Goal: Information Seeking & Learning: Learn about a topic

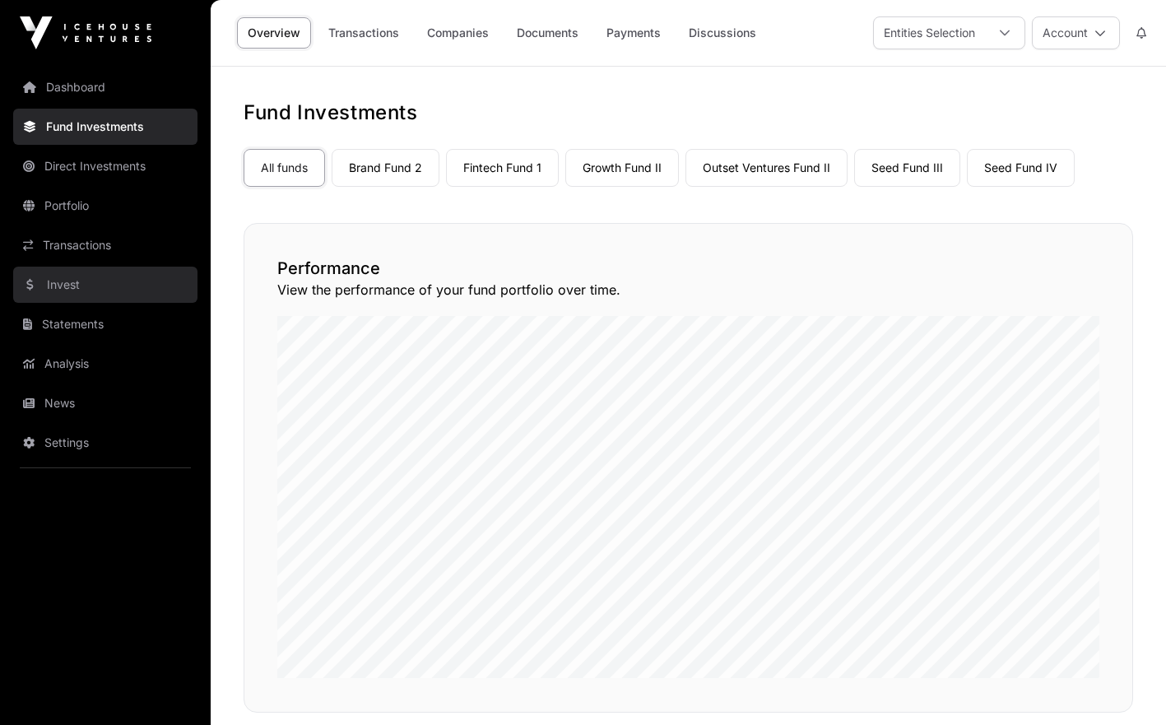
click at [81, 295] on link "Invest" at bounding box center [105, 284] width 184 height 36
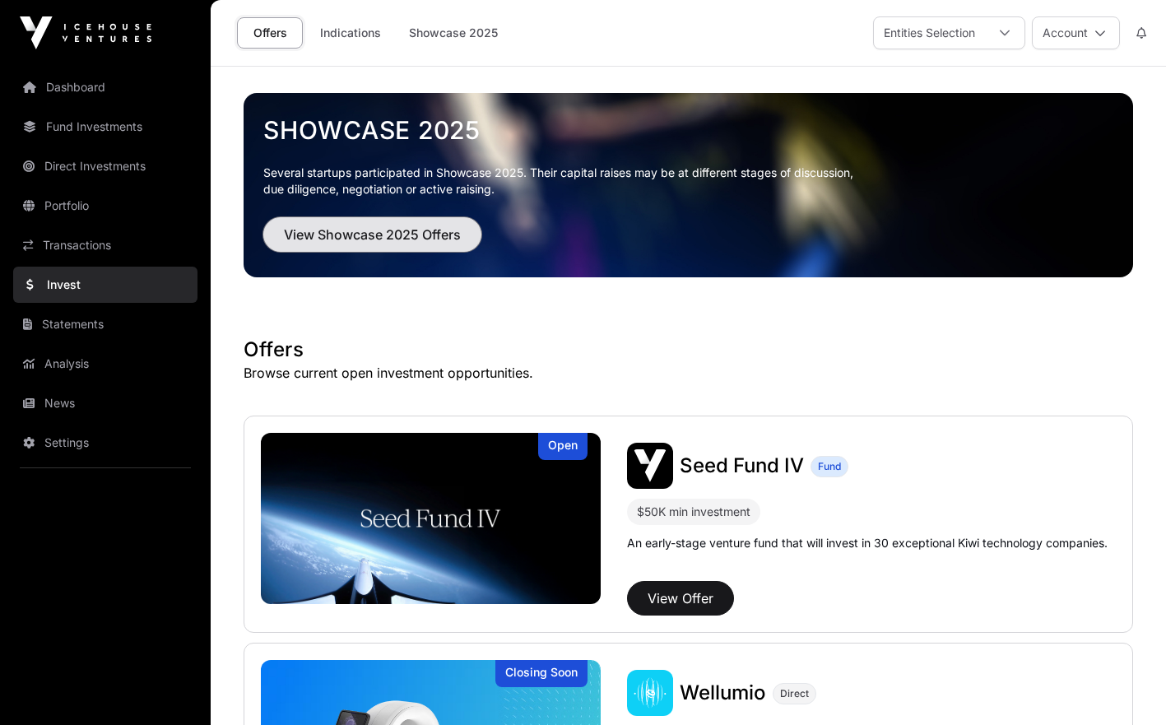
click at [290, 237] on span "View Showcase 2025 Offers" at bounding box center [372, 235] width 177 height 20
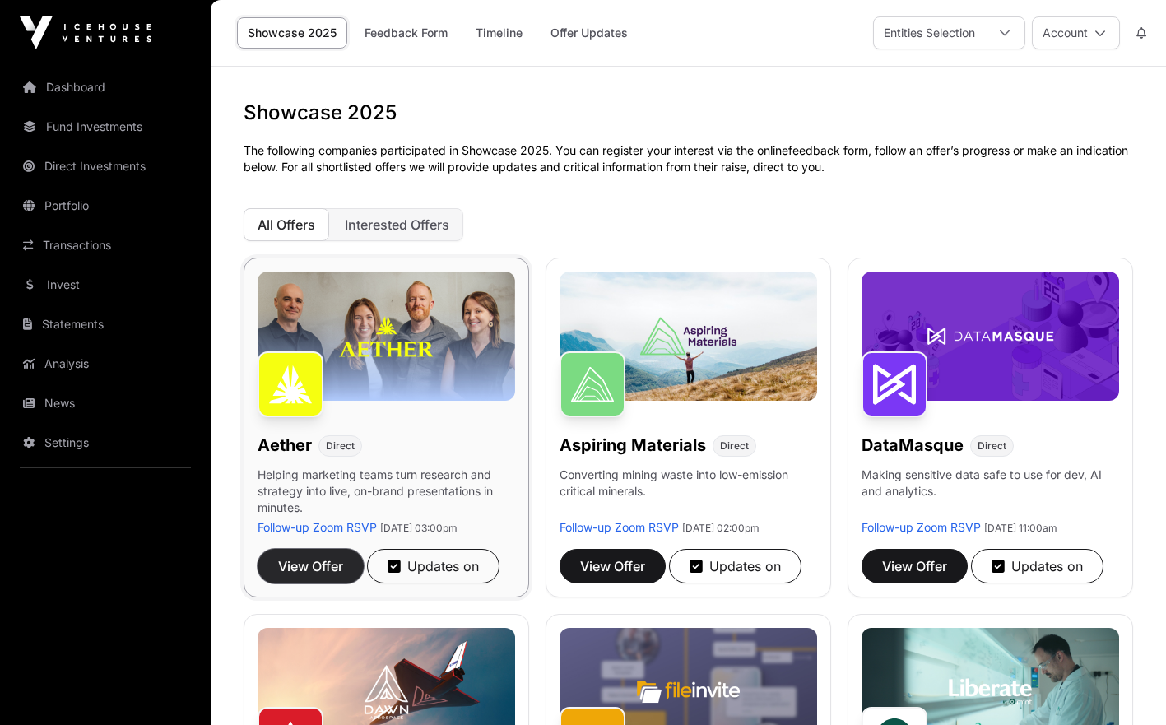
click at [355, 566] on button "View Offer" at bounding box center [310, 566] width 106 height 35
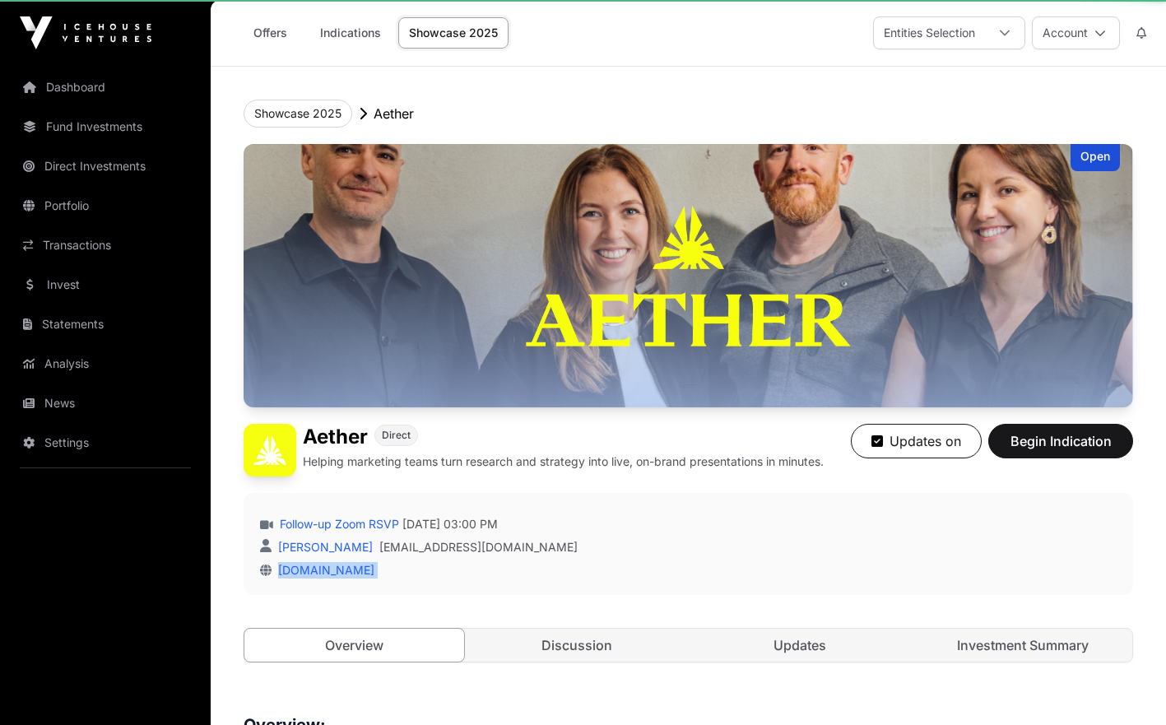
click at [355, 566] on div "[DOMAIN_NAME]" at bounding box center [688, 570] width 856 height 16
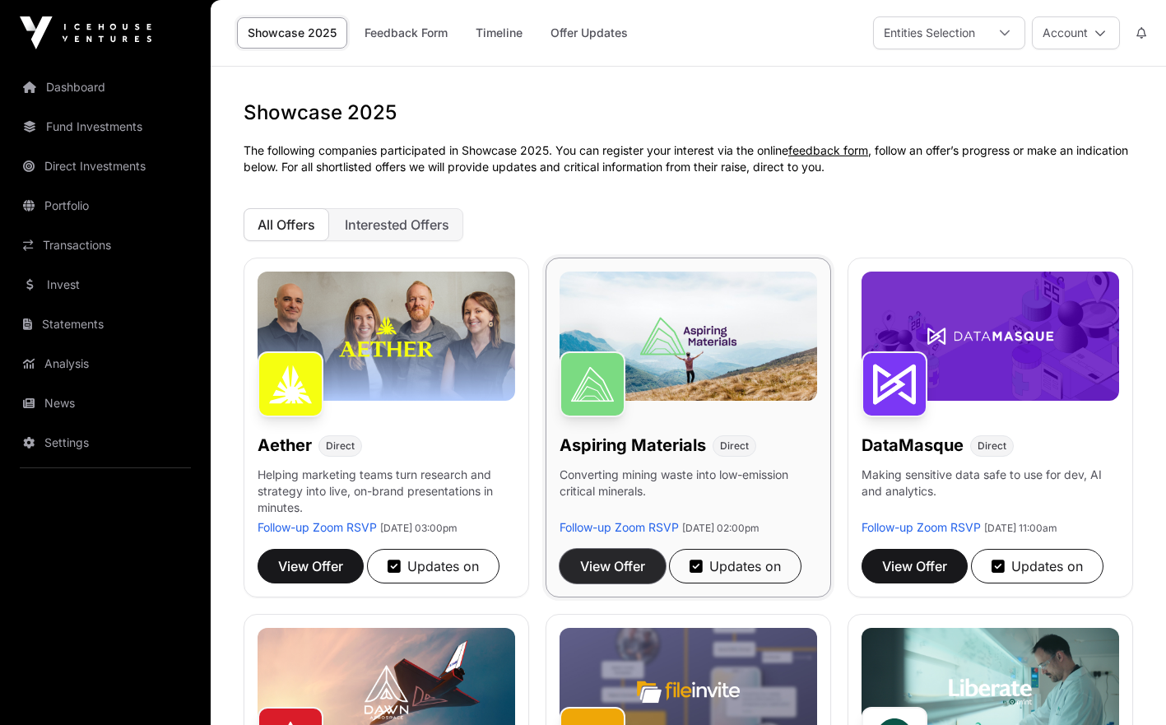
click at [628, 576] on span "View Offer" at bounding box center [612, 566] width 65 height 20
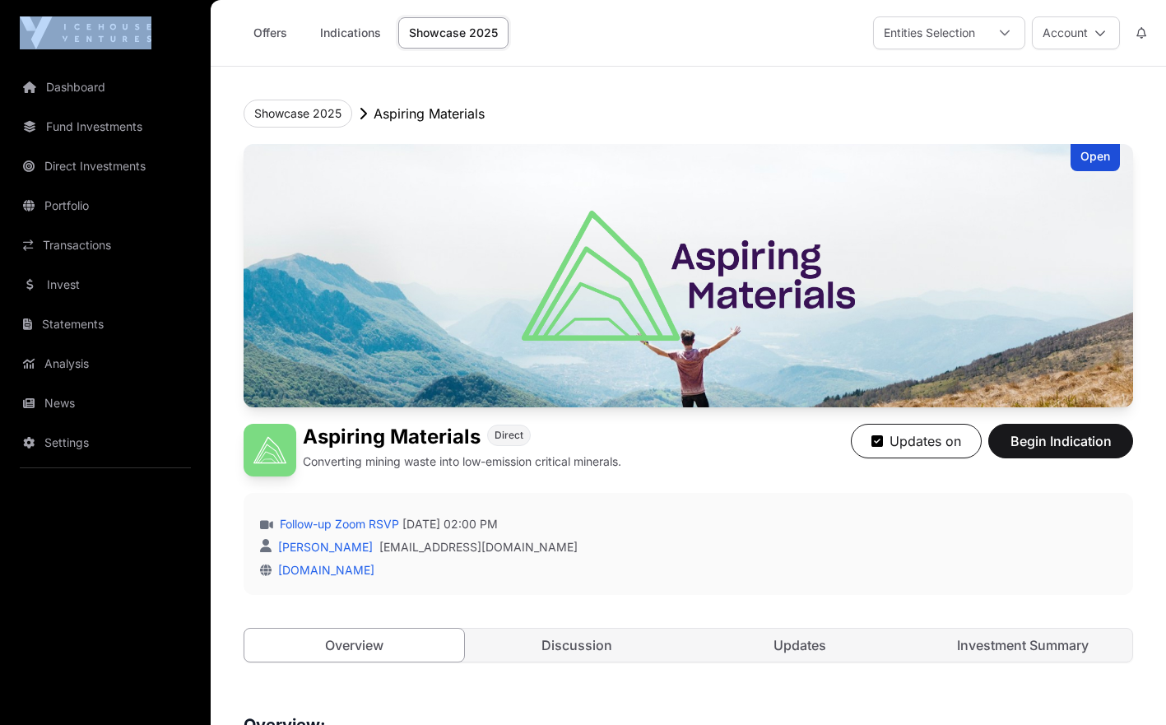
click at [86, 54] on div "Dashboard Fund Investments Direct Investments Portfolio Transactions Invest Sta…" at bounding box center [105, 362] width 211 height 725
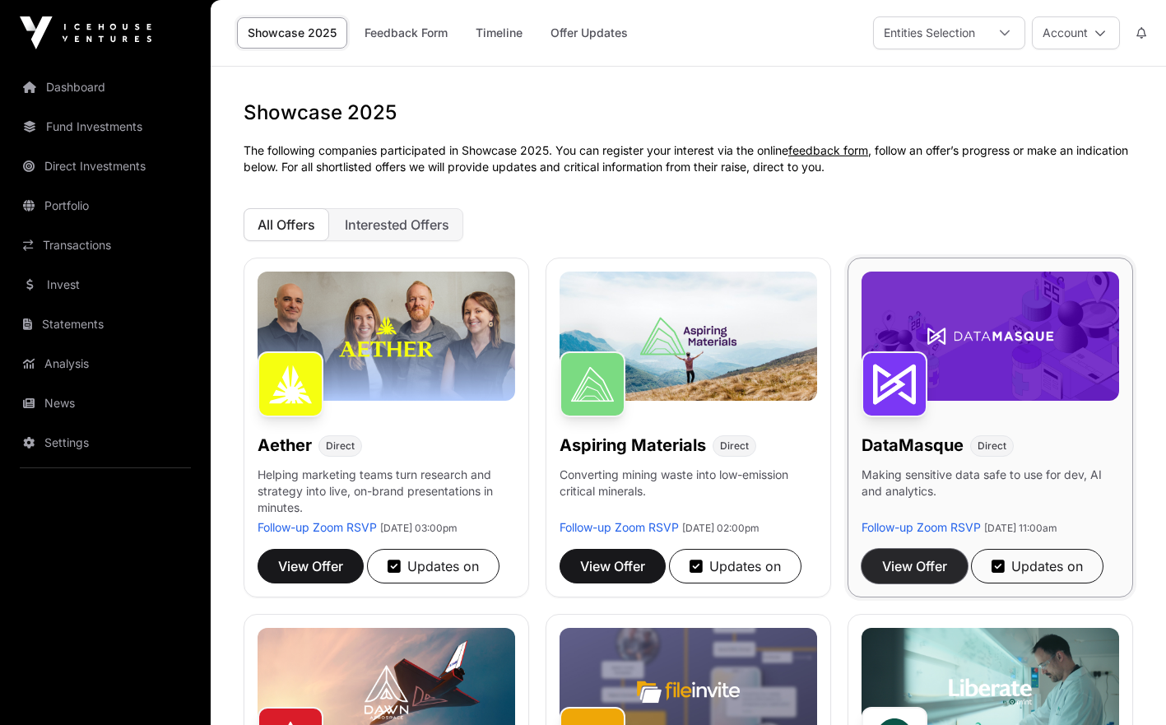
click at [902, 576] on span "View Offer" at bounding box center [914, 566] width 65 height 20
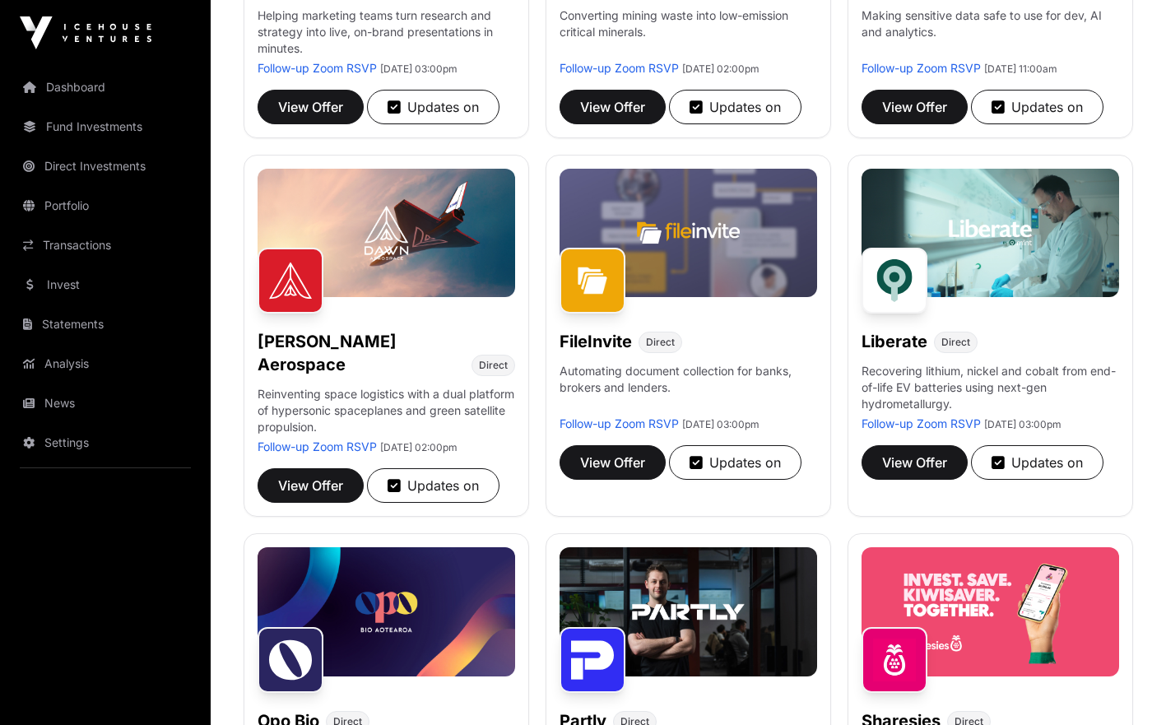
scroll to position [464, 0]
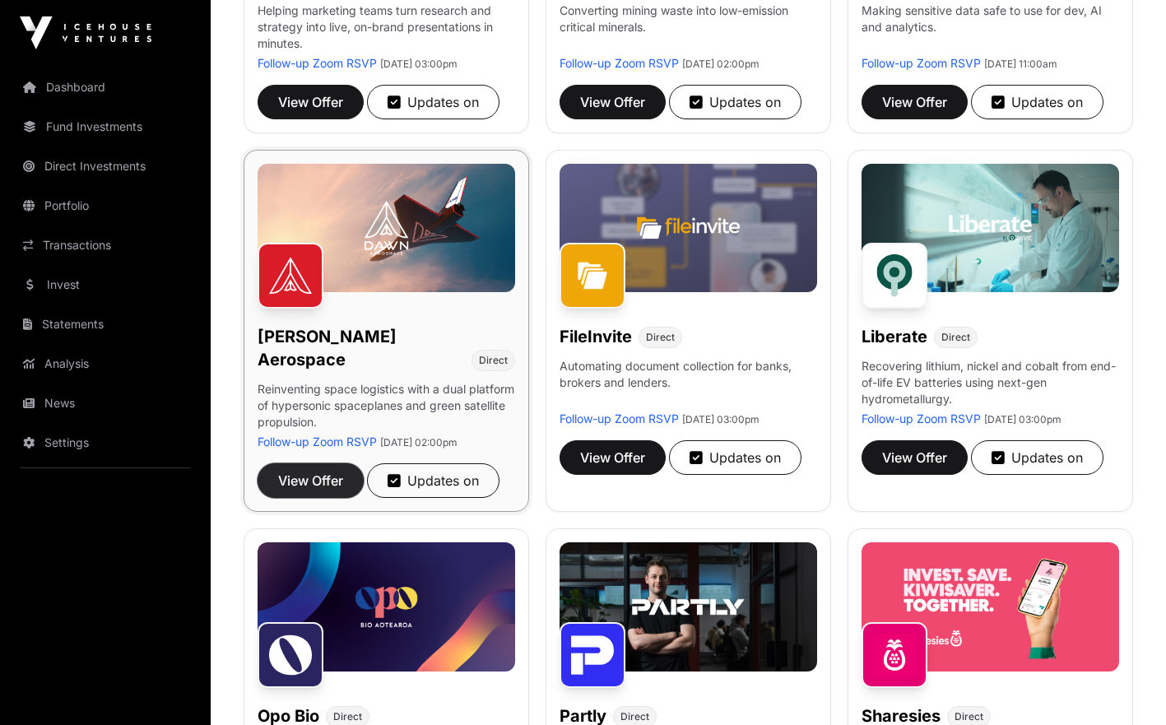
click at [328, 470] on span "View Offer" at bounding box center [310, 480] width 65 height 20
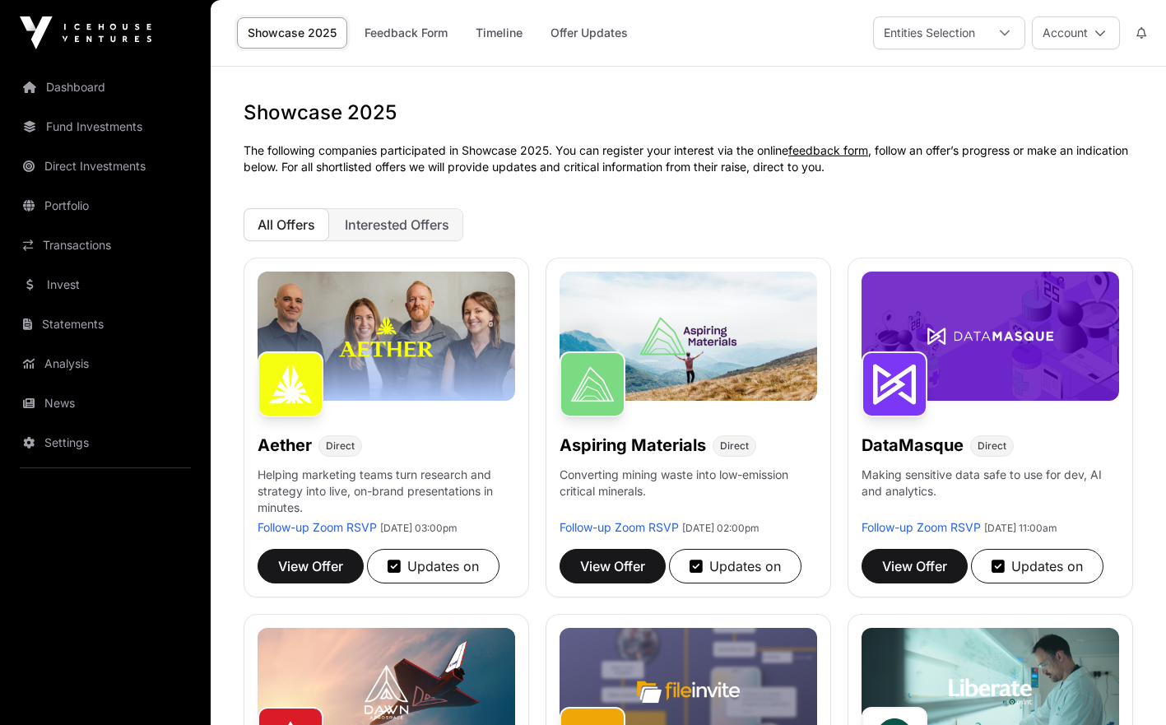
scroll to position [464, 0]
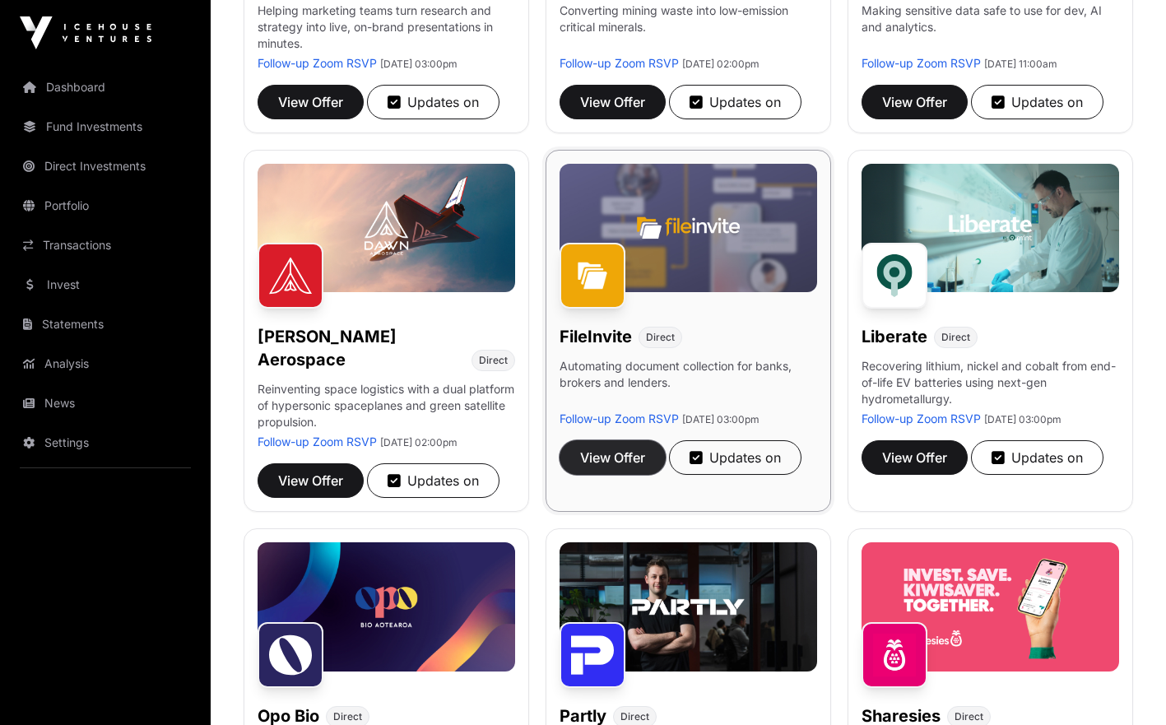
click at [621, 467] on span "View Offer" at bounding box center [612, 457] width 65 height 20
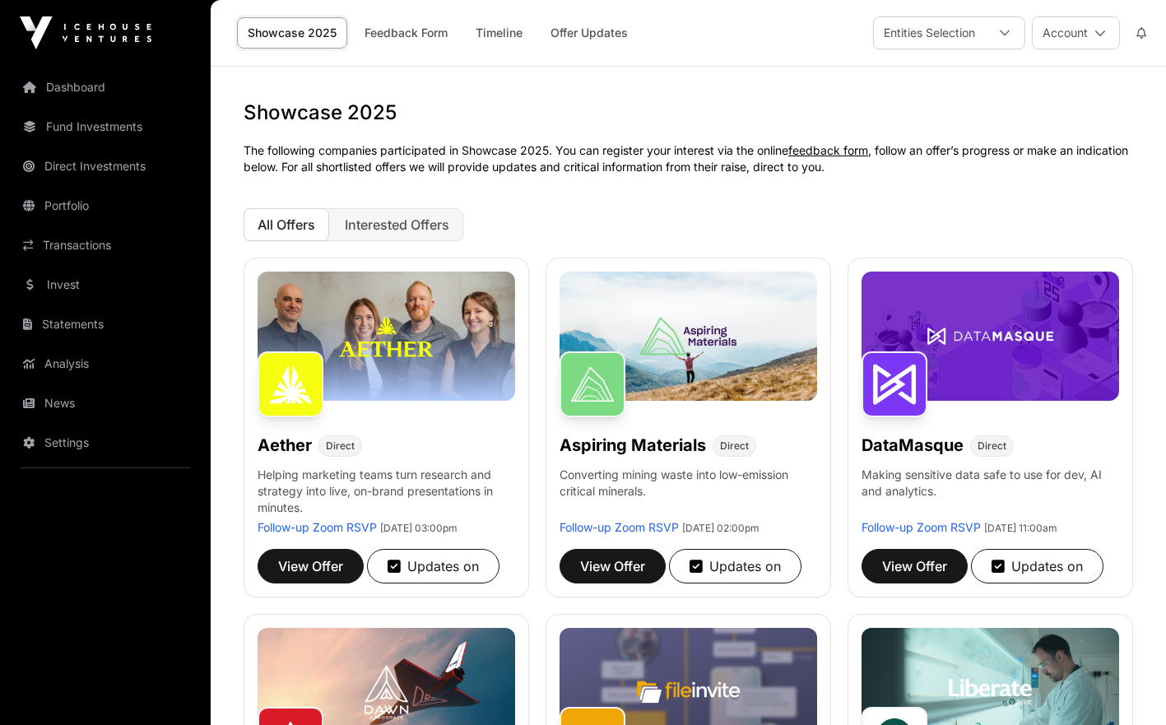
scroll to position [464, 0]
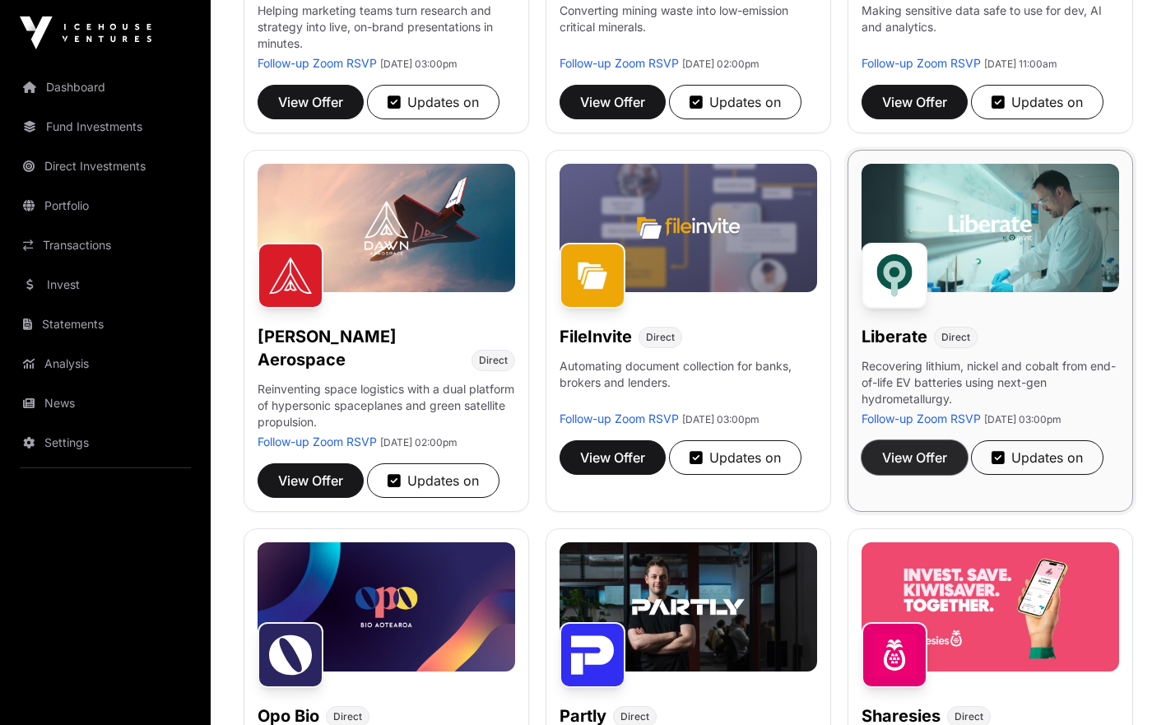
click at [913, 467] on span "View Offer" at bounding box center [914, 457] width 65 height 20
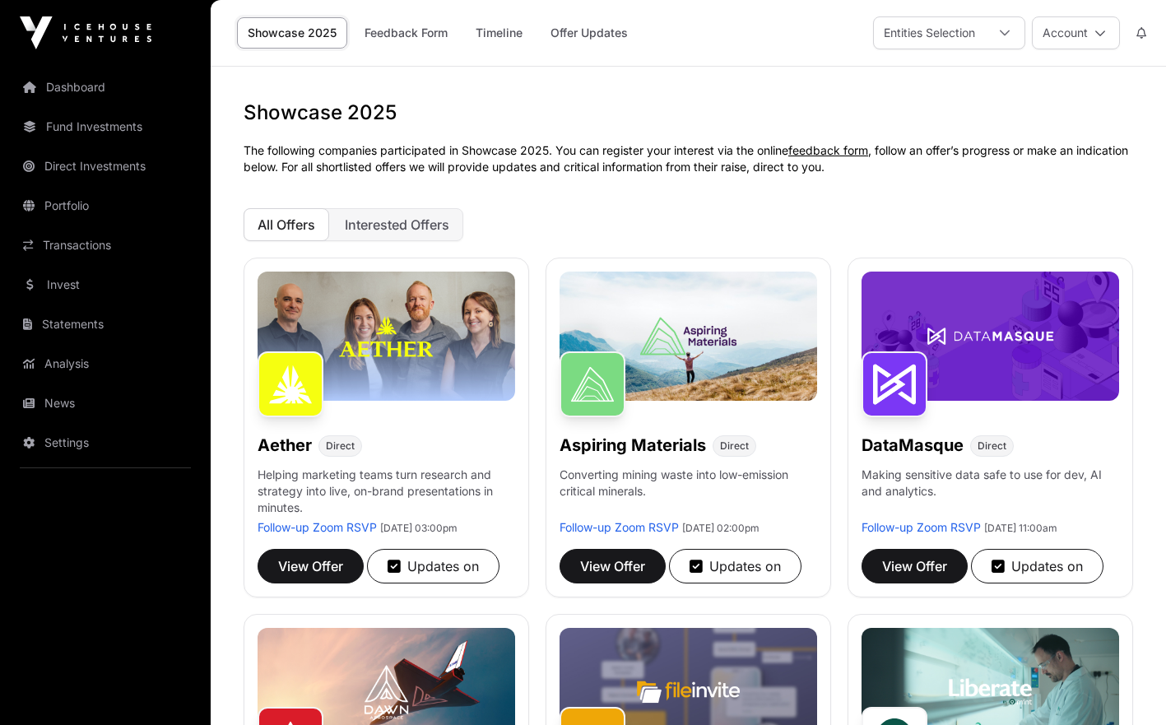
scroll to position [464, 0]
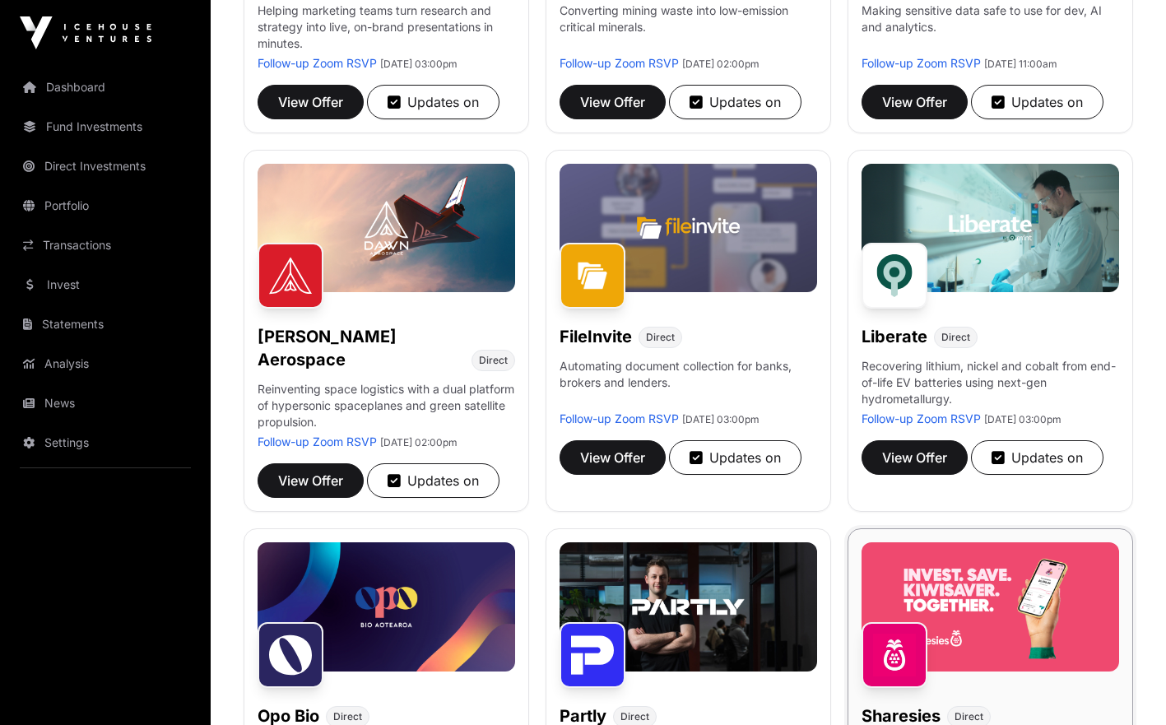
click at [984, 547] on div "Sharesies Direct Democratising access to investing and wealth-building. Follow-…" at bounding box center [989, 698] width 285 height 340
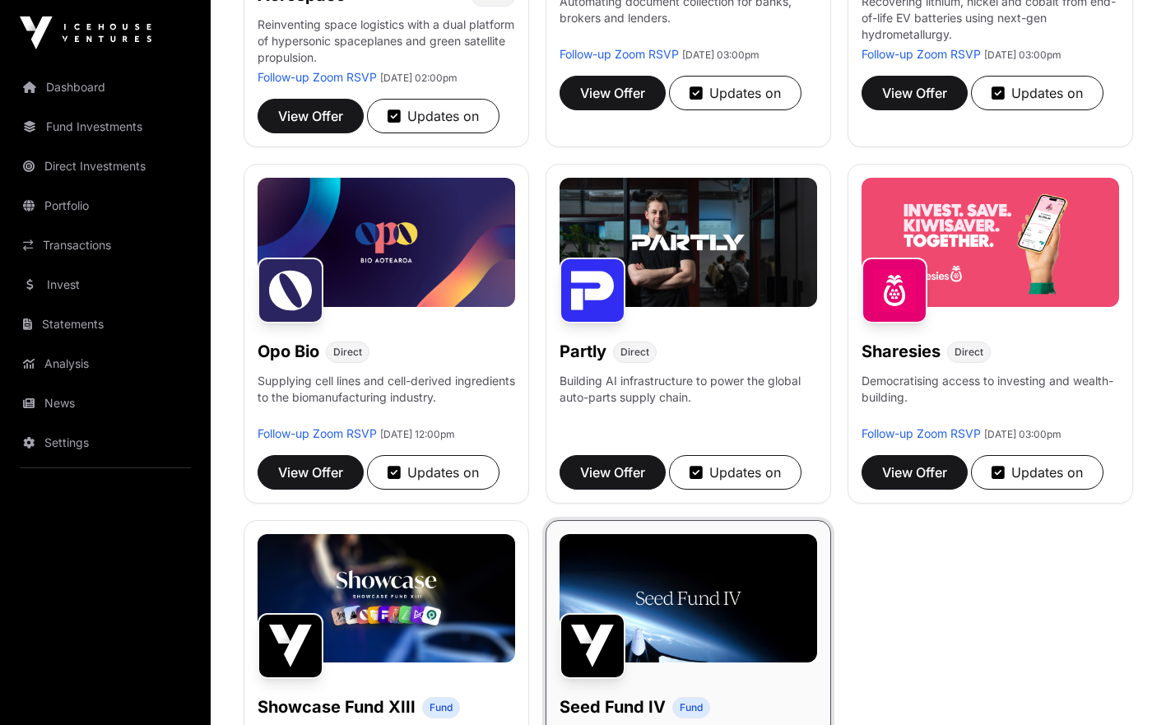
scroll to position [833, 0]
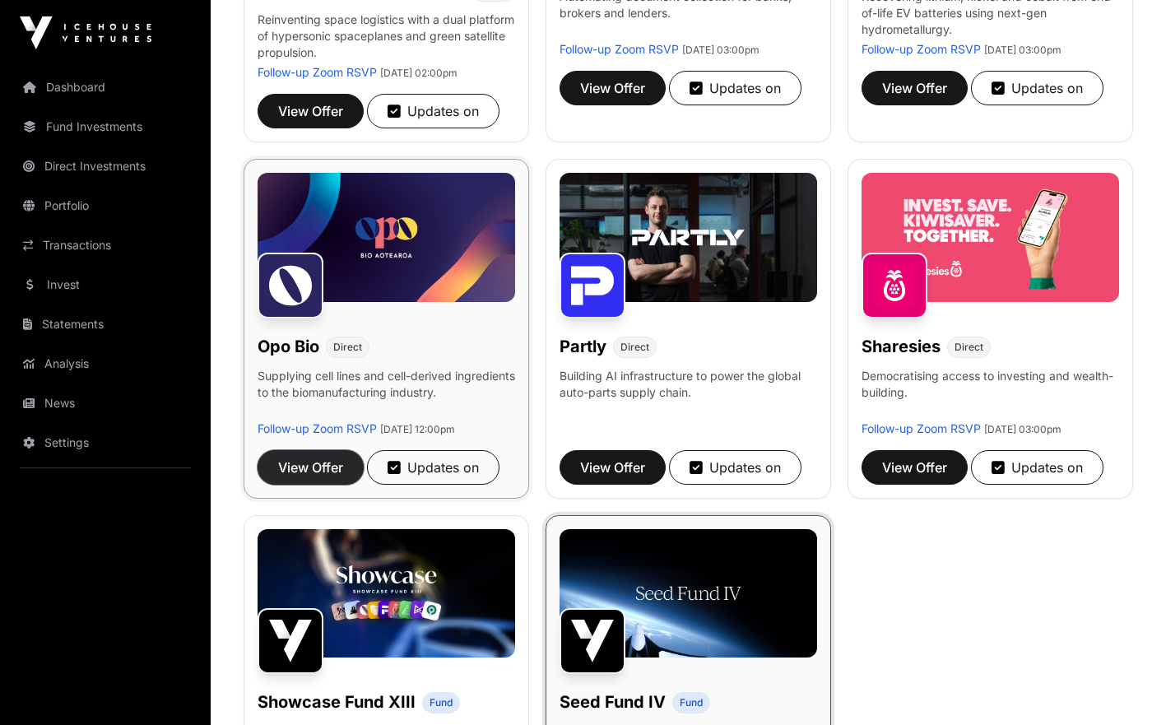
click at [276, 466] on button "View Offer" at bounding box center [310, 467] width 106 height 35
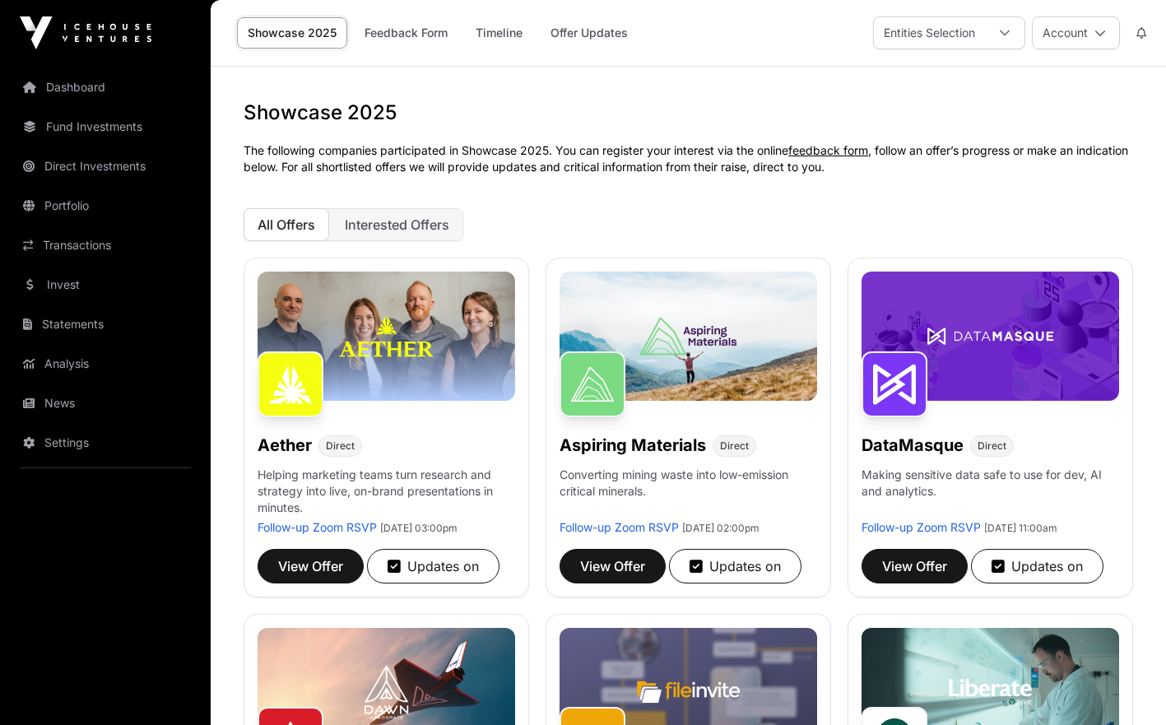
scroll to position [833, 0]
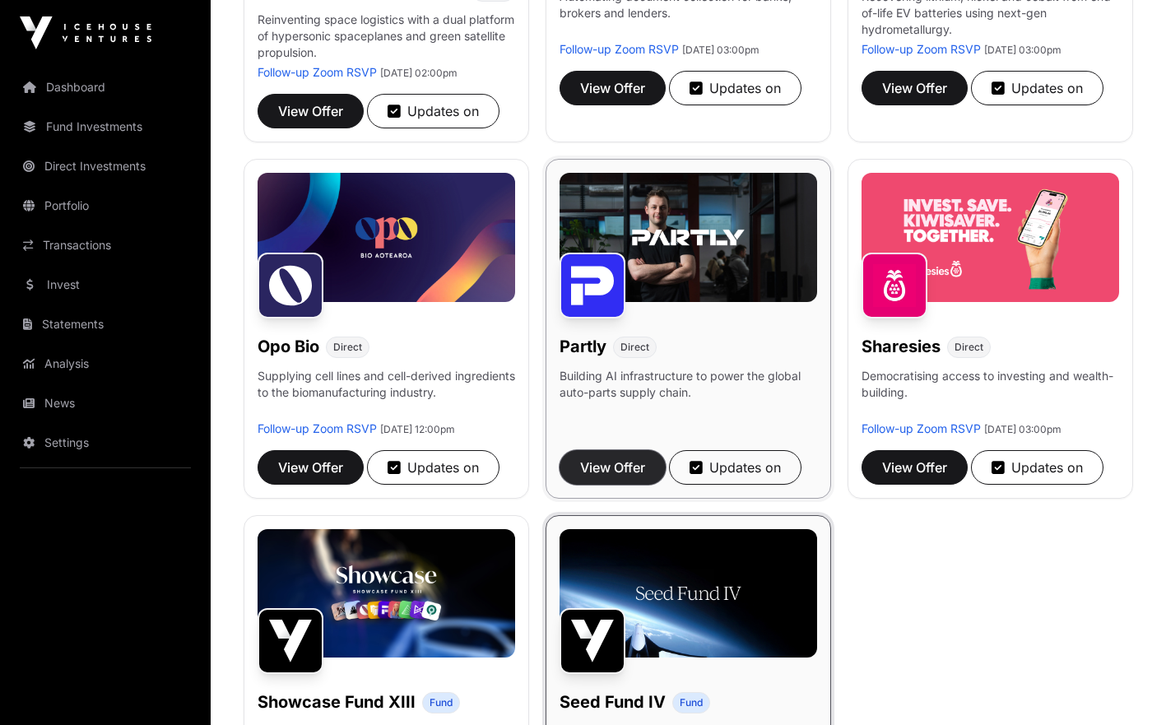
click at [647, 481] on button "View Offer" at bounding box center [612, 467] width 106 height 35
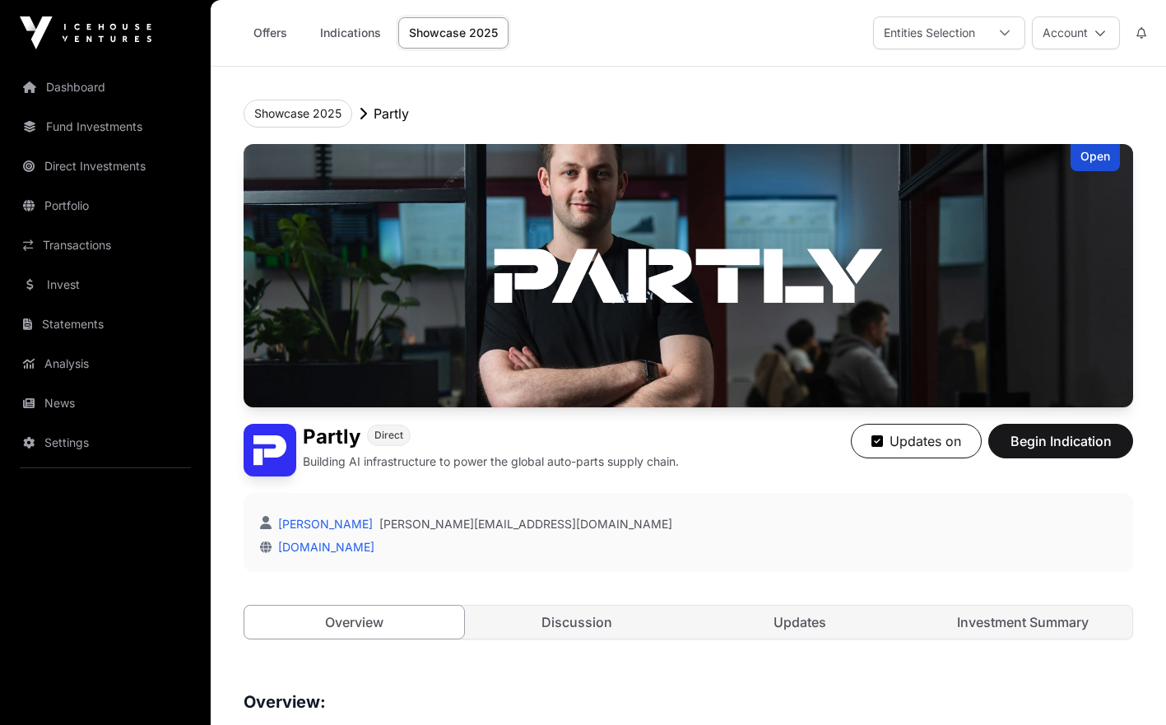
scroll to position [833, 0]
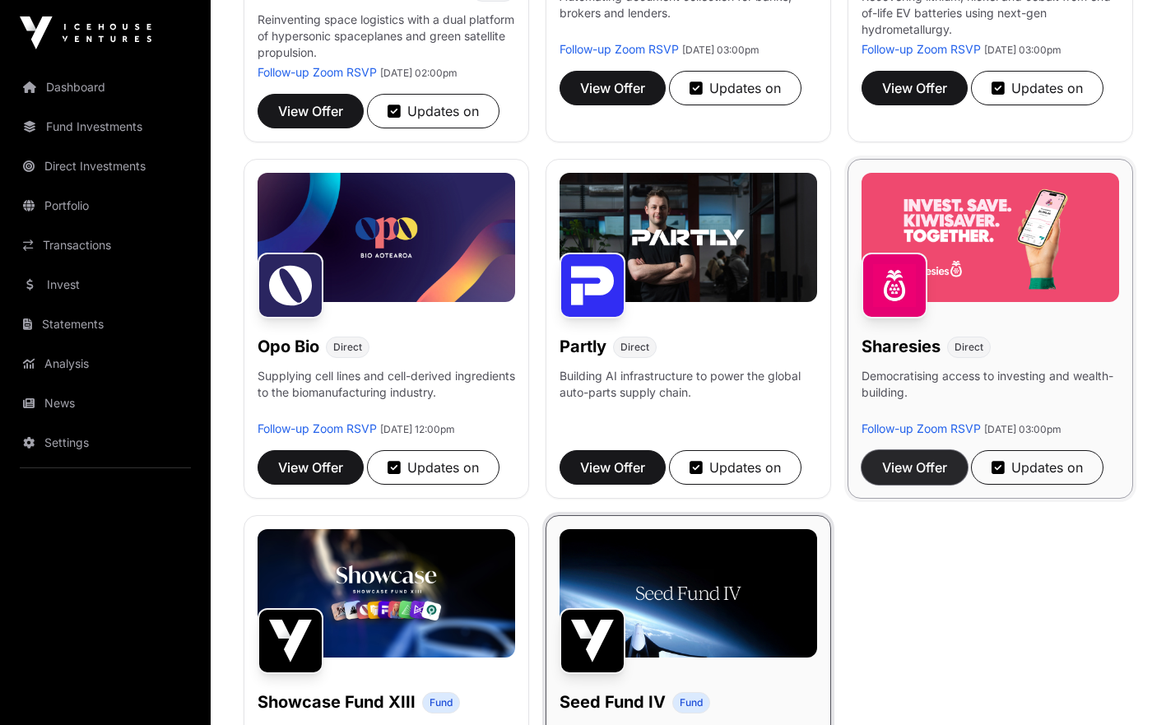
click at [887, 477] on span "View Offer" at bounding box center [914, 467] width 65 height 20
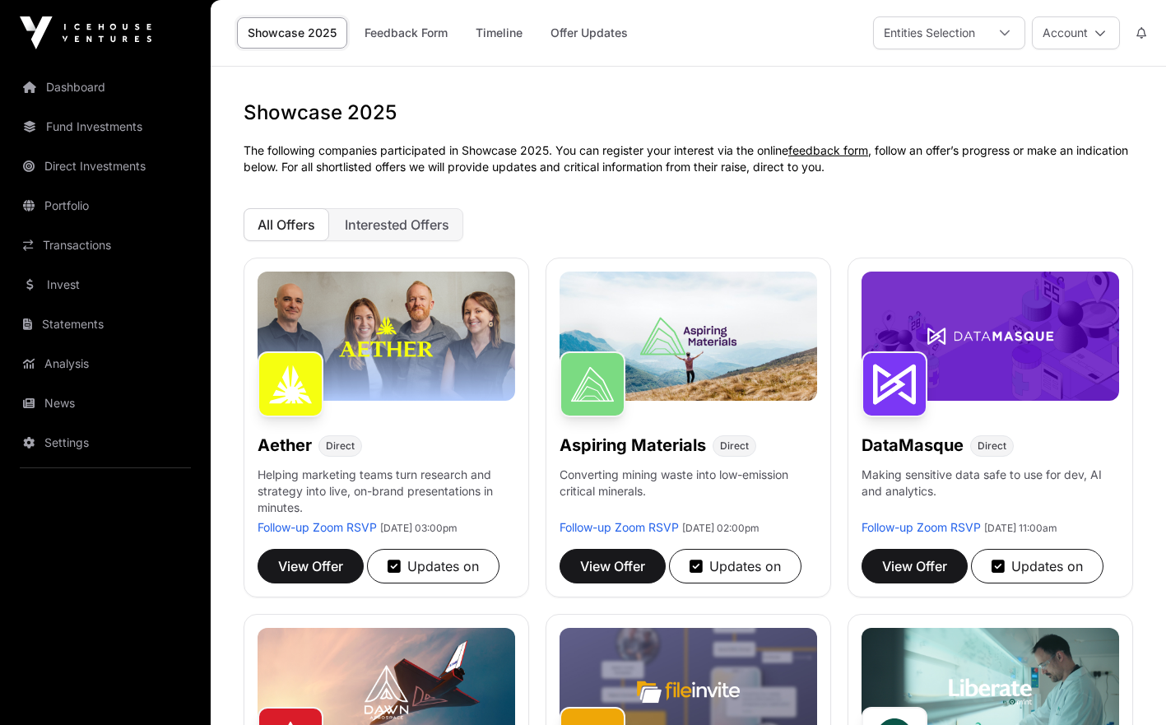
scroll to position [833, 0]
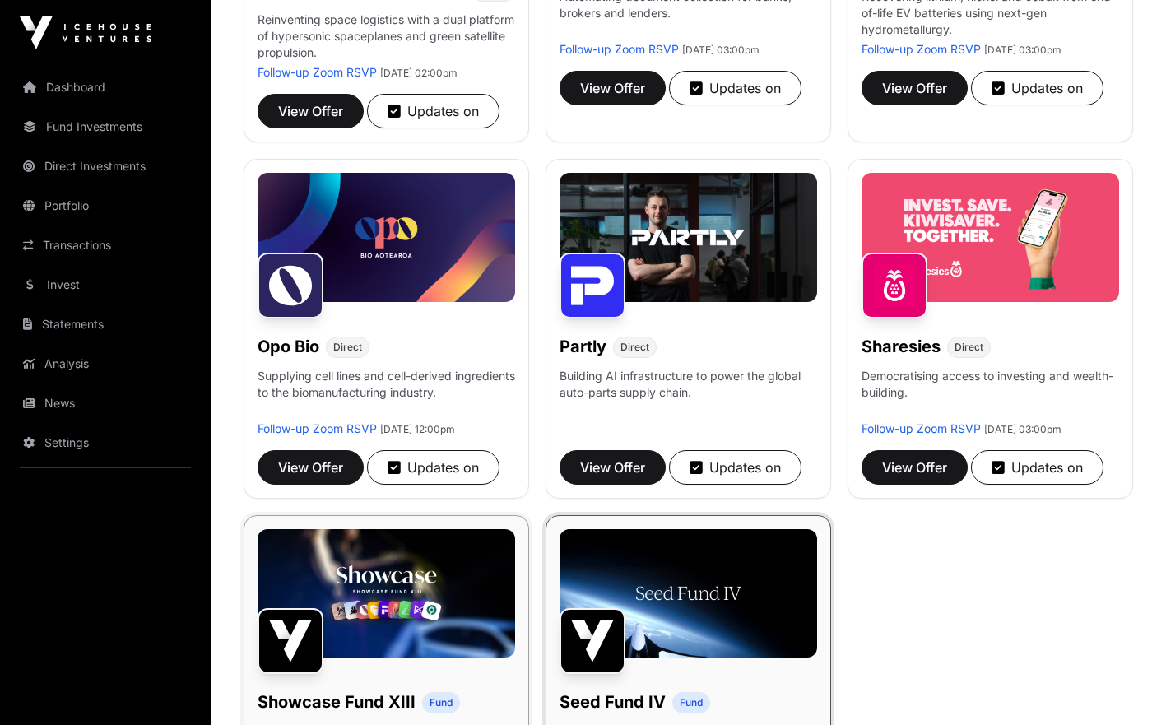
click at [288, 613] on img at bounding box center [385, 593] width 257 height 129
